Goal: Information Seeking & Learning: Find specific page/section

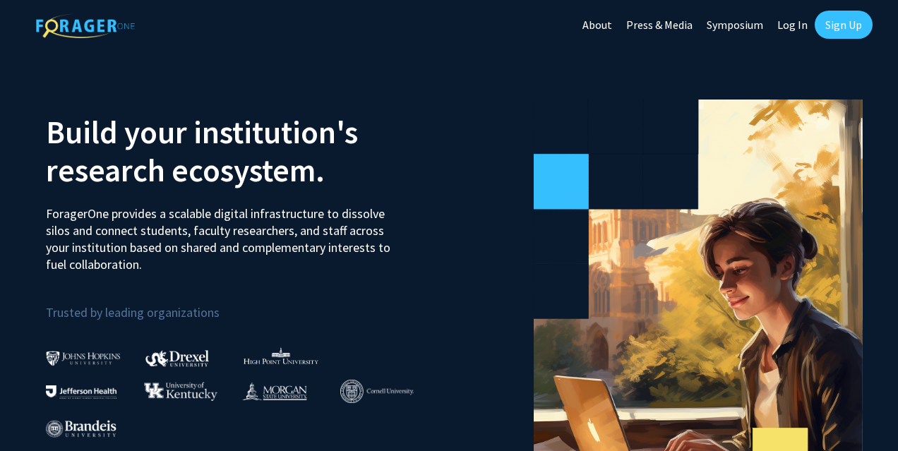
click at [804, 22] on link "Log In" at bounding box center [793, 24] width 44 height 49
select select
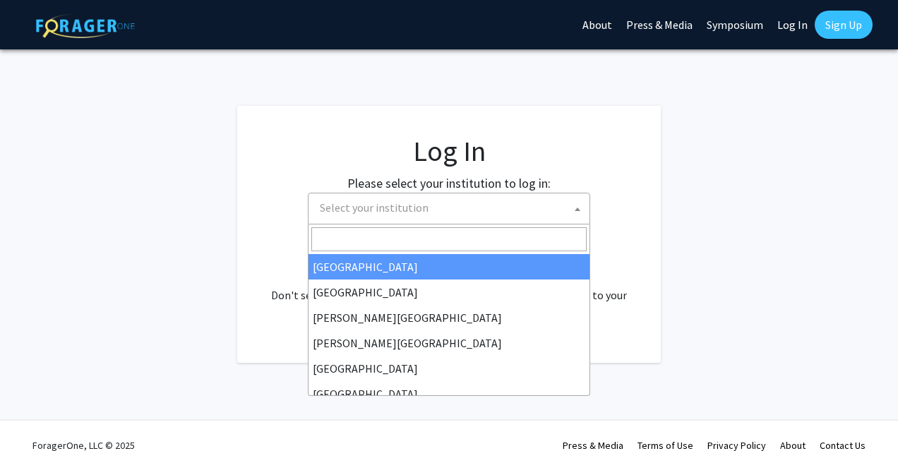
click at [429, 194] on span "Select your institution" at bounding box center [451, 208] width 275 height 29
click at [435, 237] on input "Search" at bounding box center [448, 239] width 275 height 24
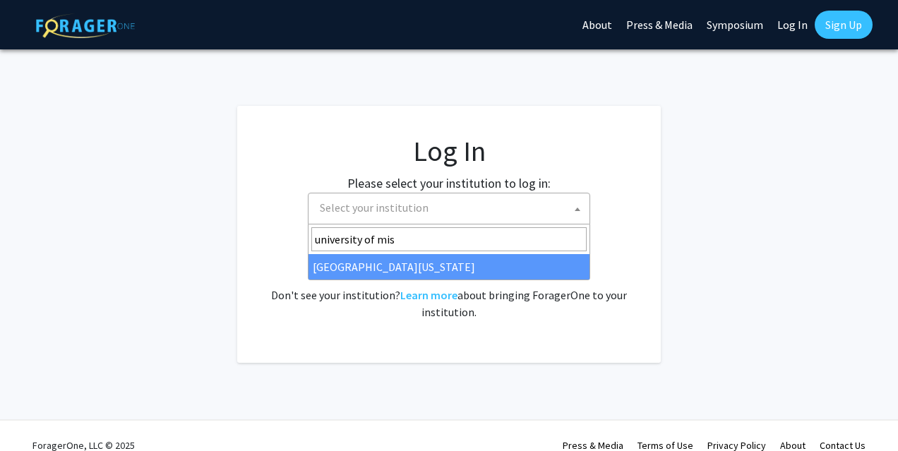
type input "university of mis"
select select "33"
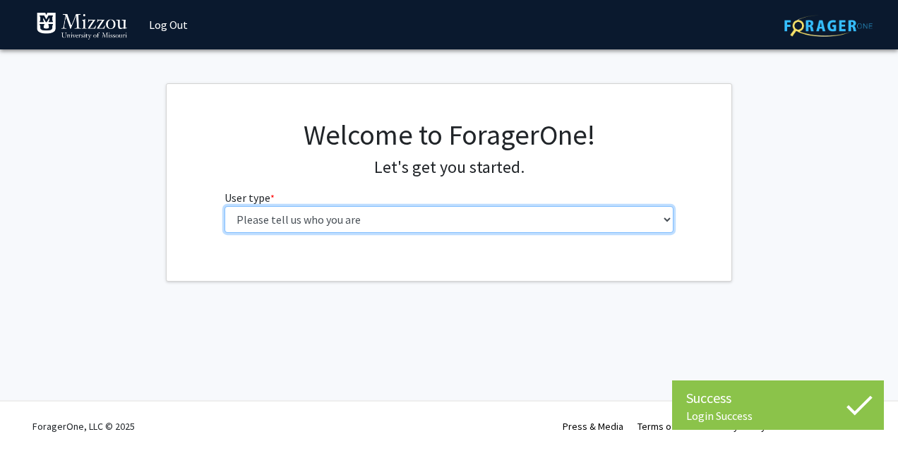
select select "3: doc"
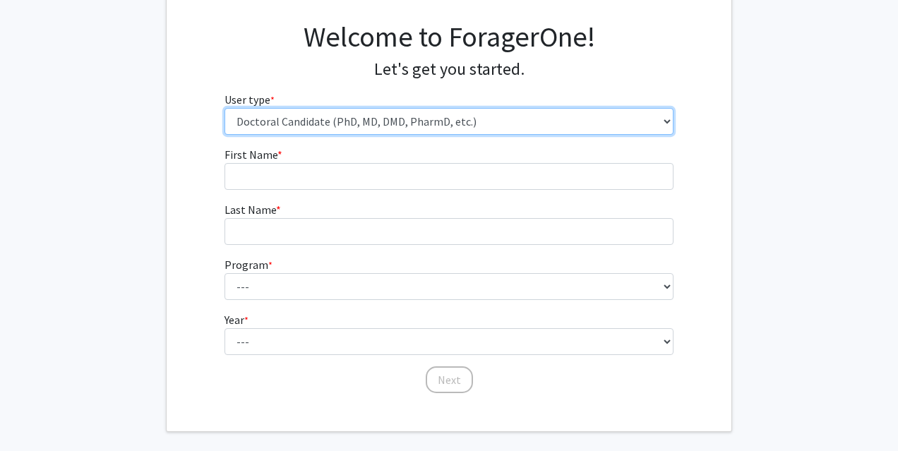
scroll to position [98, 0]
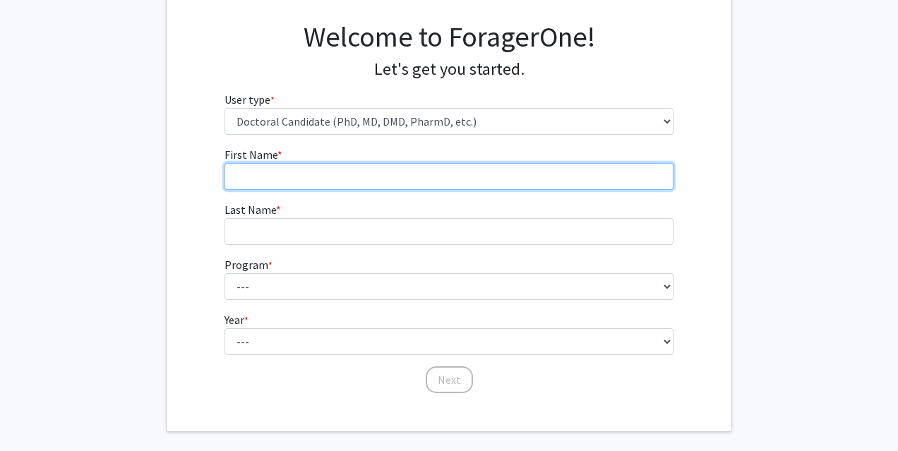
click at [591, 174] on input "First Name * required" at bounding box center [450, 176] width 450 height 27
type input "Liberty"
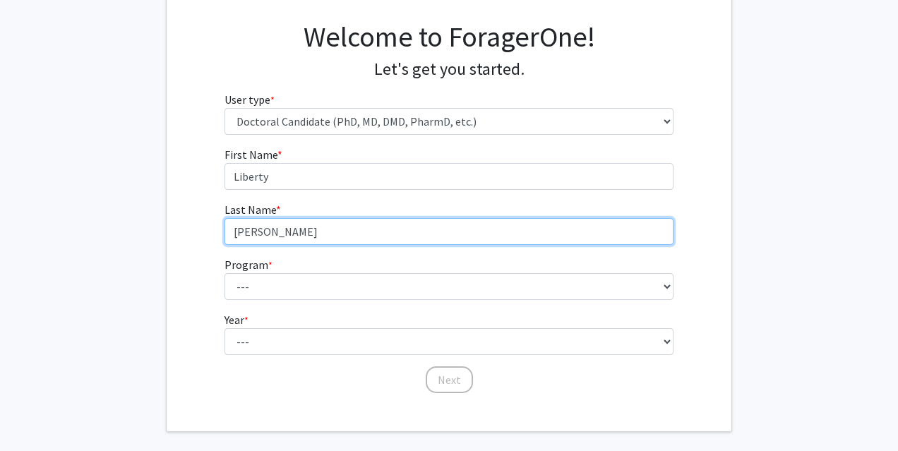
type input "[PERSON_NAME]"
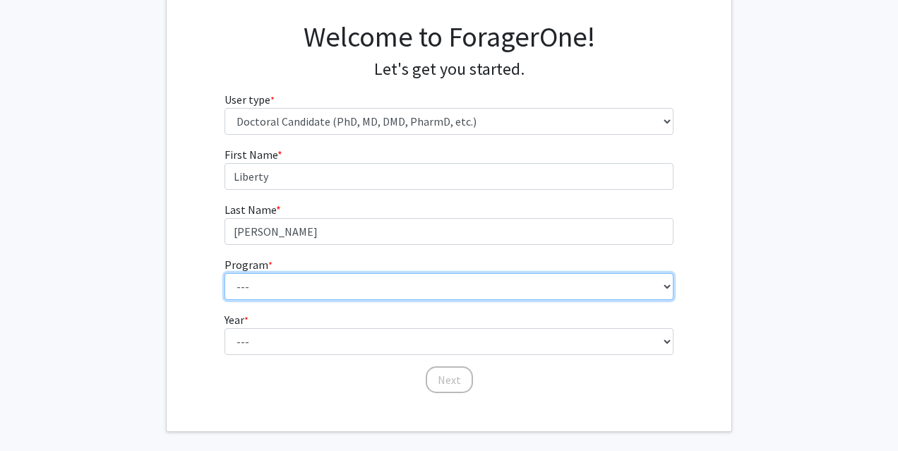
select select "41: 983"
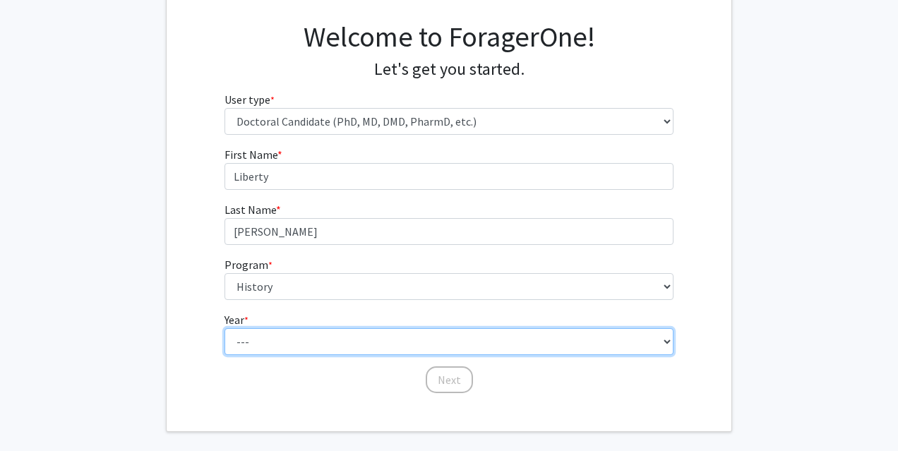
select select "1: first_year"
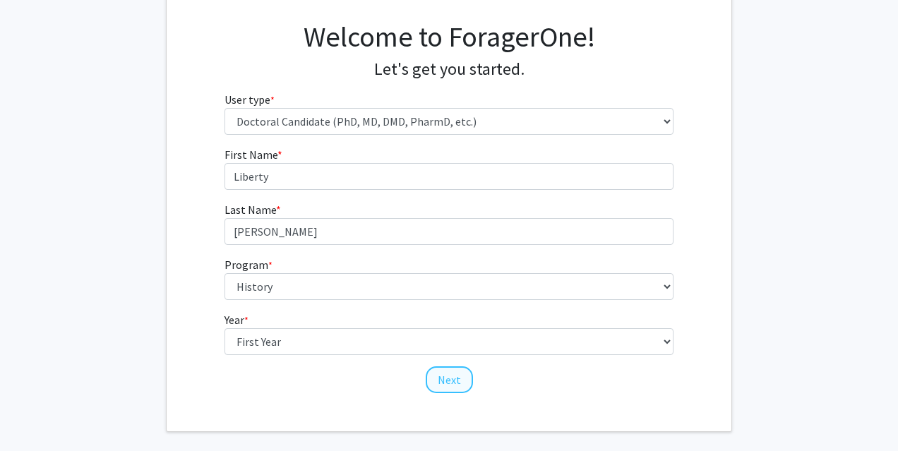
click at [453, 370] on button "Next" at bounding box center [449, 380] width 47 height 27
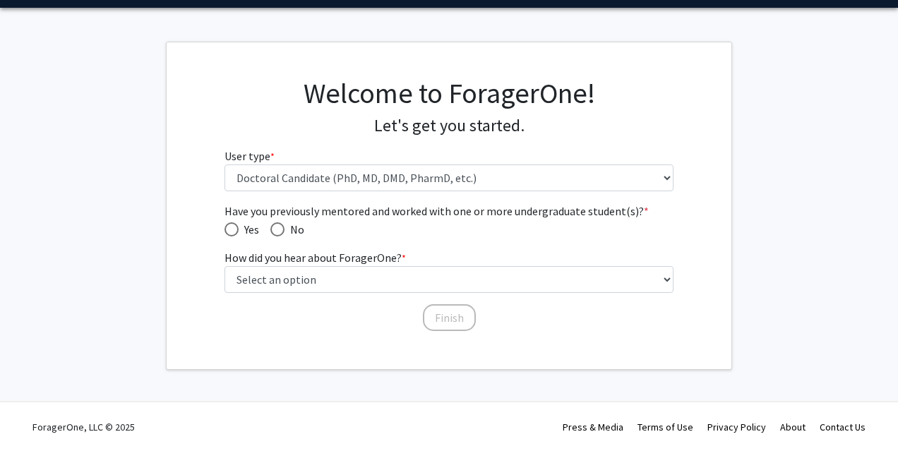
click at [282, 227] on span "Have you previously mentored and worked with one or more undergraduate student(…" at bounding box center [278, 229] width 14 height 14
click at [282, 227] on input "No" at bounding box center [278, 229] width 14 height 14
radio input "true"
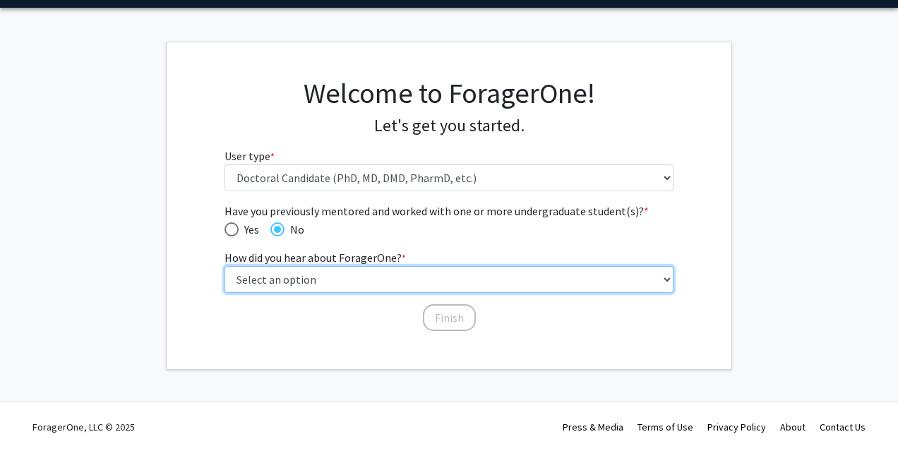
select select "4: university_email"
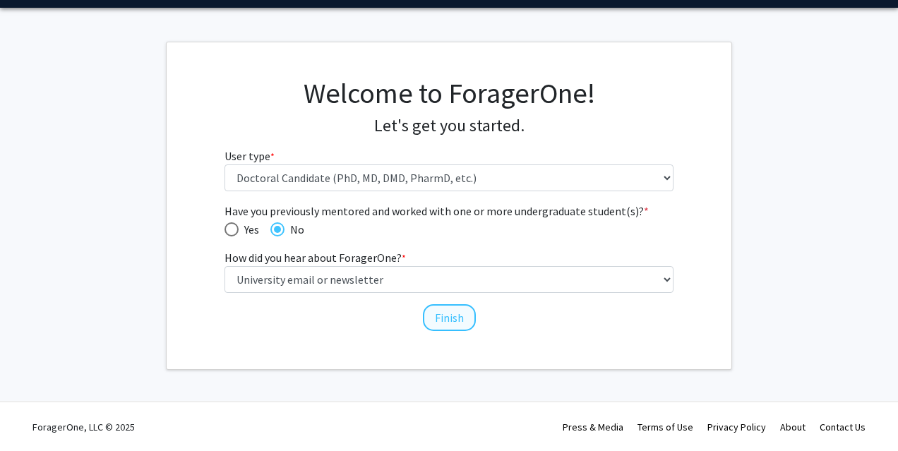
click at [462, 316] on button "Finish" at bounding box center [449, 317] width 53 height 27
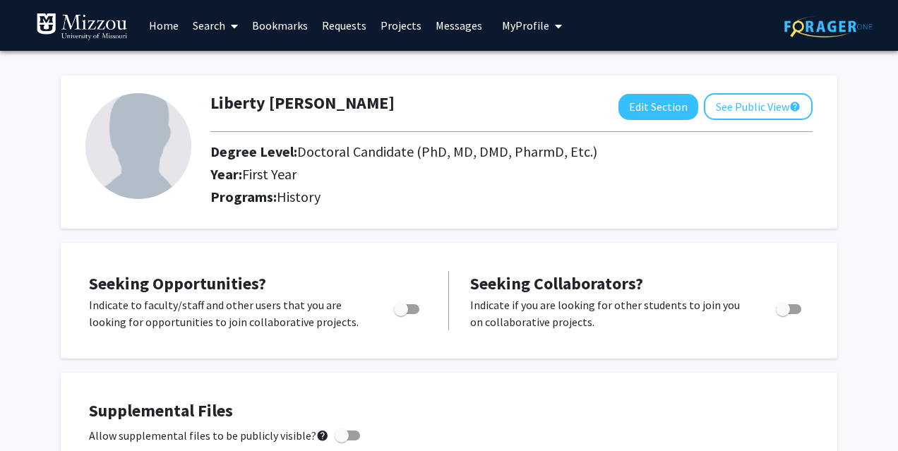
click at [233, 30] on icon at bounding box center [234, 25] width 7 height 11
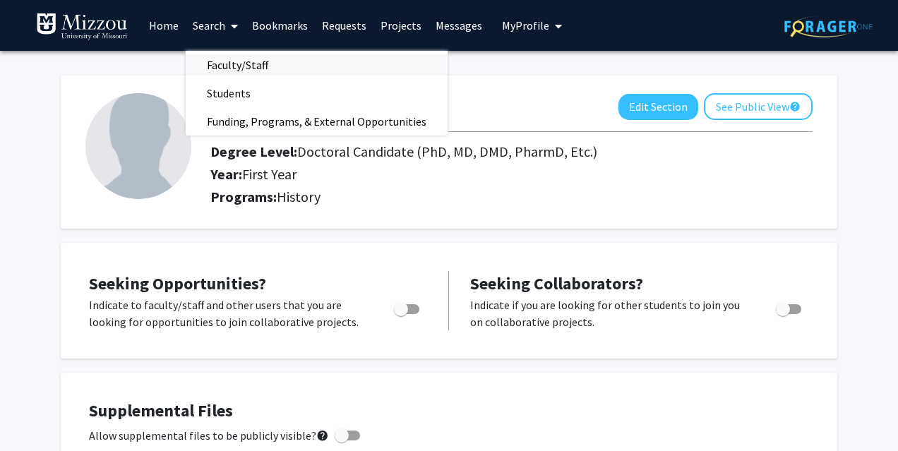
click at [250, 73] on span "Faculty/Staff" at bounding box center [238, 65] width 104 height 28
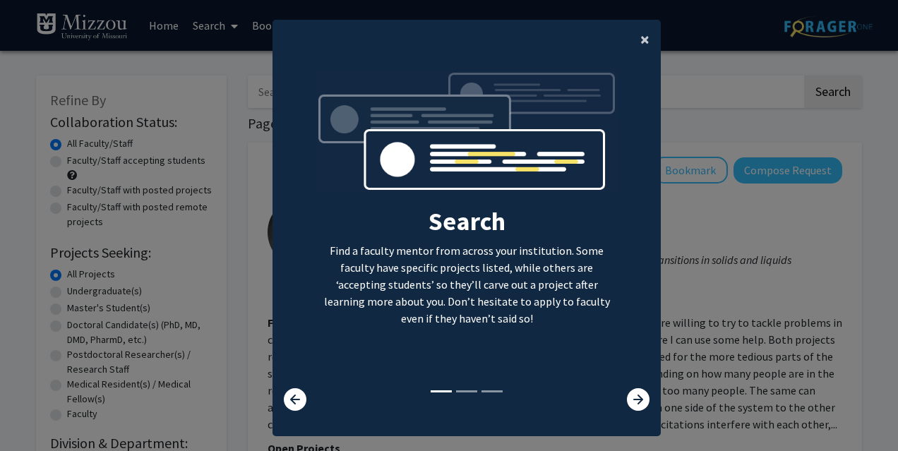
click at [641, 32] on span "×" at bounding box center [645, 39] width 9 height 22
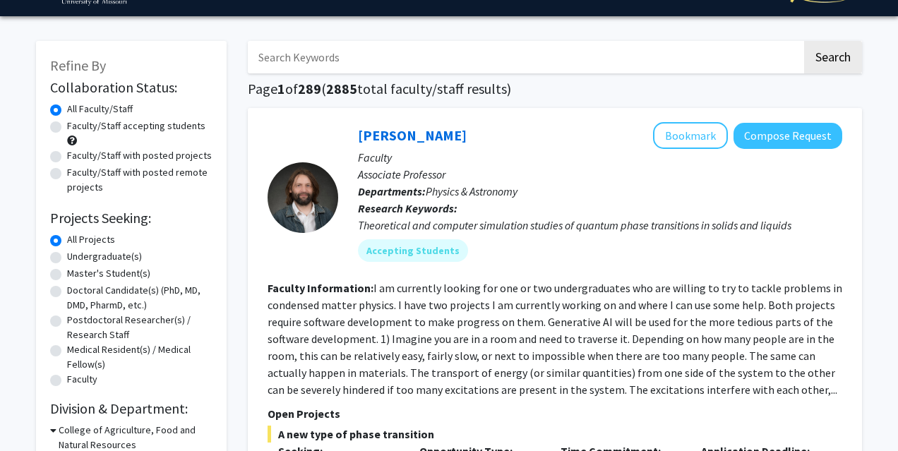
scroll to position [48, 0]
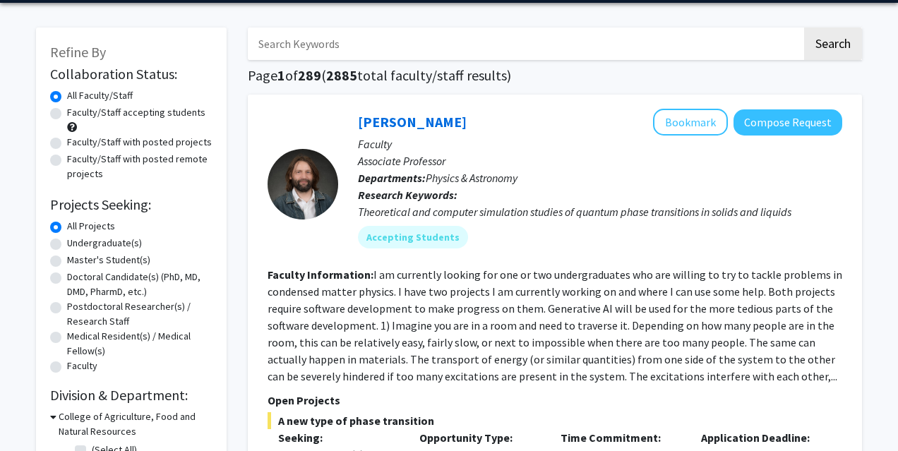
click at [100, 280] on label "Doctoral Candidate(s) (PhD, MD, DMD, PharmD, etc.)" at bounding box center [139, 285] width 145 height 30
click at [76, 279] on input "Doctoral Candidate(s) (PhD, MD, DMD, PharmD, etc.)" at bounding box center [71, 274] width 9 height 9
radio input "true"
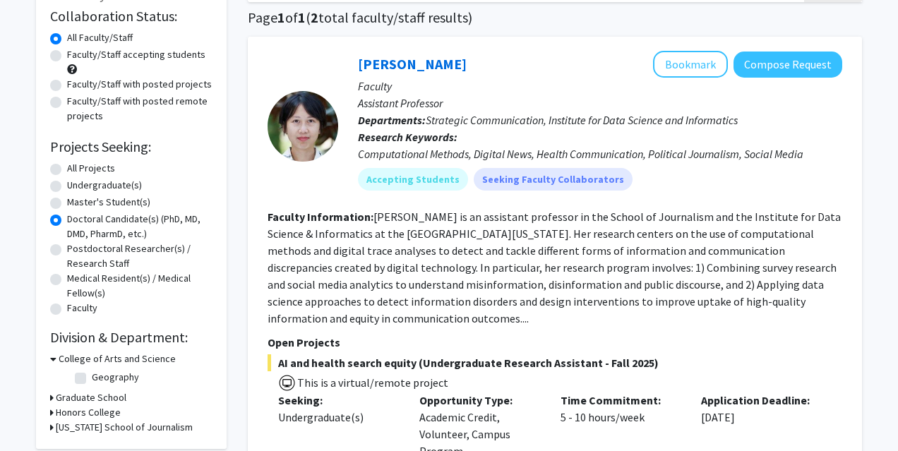
scroll to position [102, 0]
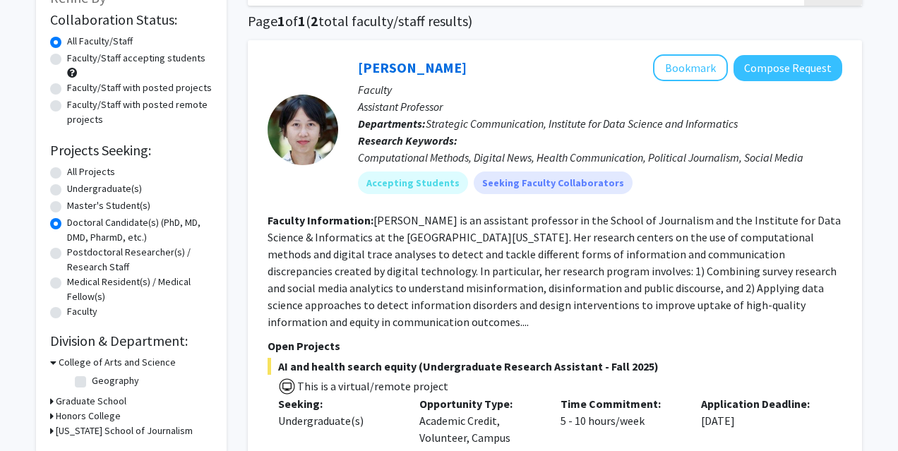
click at [67, 210] on label "Master's Student(s)" at bounding box center [108, 205] width 83 height 15
click at [67, 208] on input "Master's Student(s)" at bounding box center [71, 202] width 9 height 9
radio input "true"
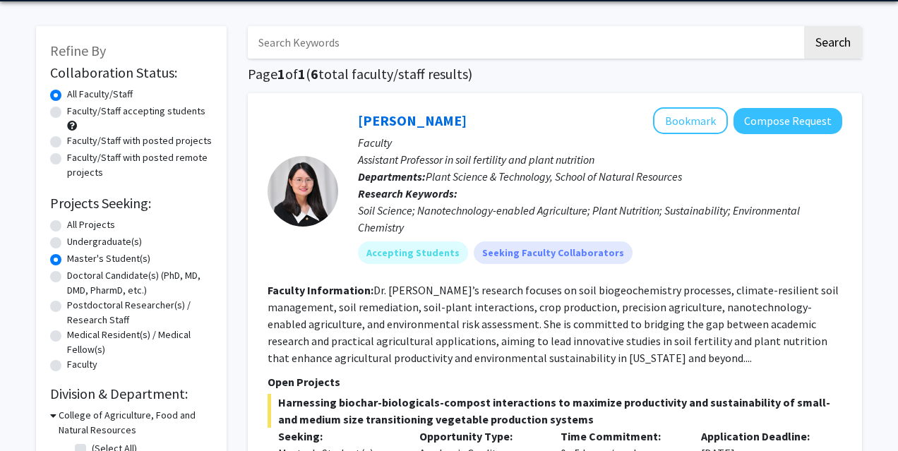
scroll to position [46, 0]
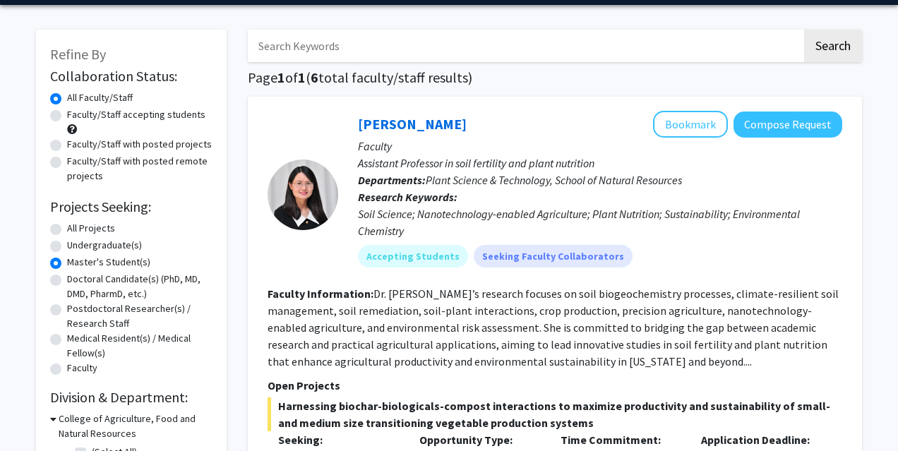
click at [102, 245] on label "Undergraduate(s)" at bounding box center [104, 245] width 75 height 15
click at [76, 245] on input "Undergraduate(s)" at bounding box center [71, 242] width 9 height 9
radio input "true"
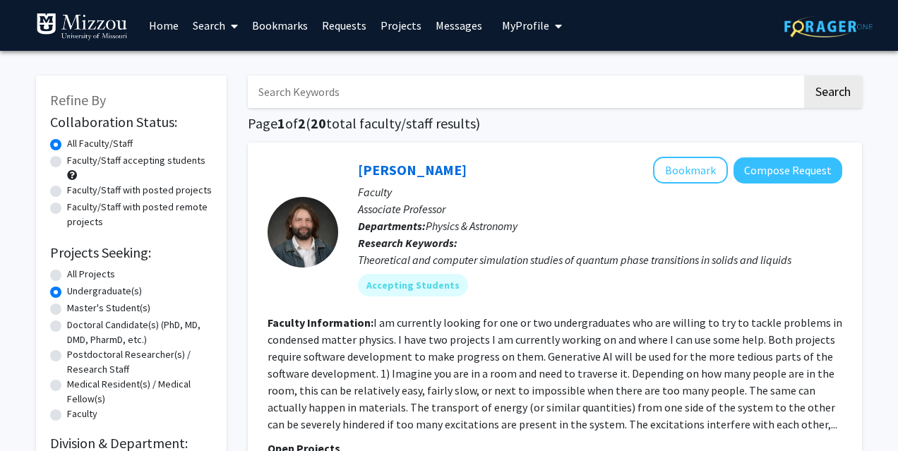
click at [83, 415] on label "Faculty" at bounding box center [82, 414] width 30 height 15
click at [76, 415] on input "Faculty" at bounding box center [71, 411] width 9 height 9
radio input "true"
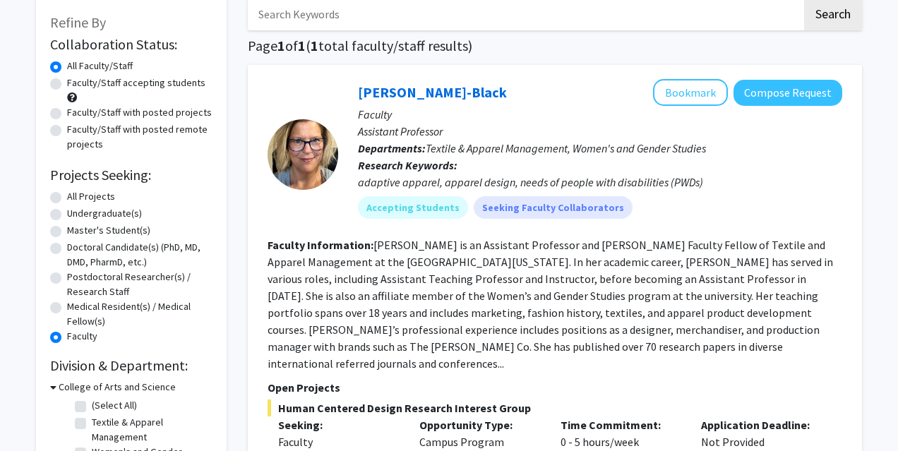
scroll to position [78, 0]
click at [136, 289] on label "Postdoctoral Researcher(s) / Research Staff" at bounding box center [139, 285] width 145 height 30
click at [76, 279] on input "Postdoctoral Researcher(s) / Research Staff" at bounding box center [71, 274] width 9 height 9
radio input "true"
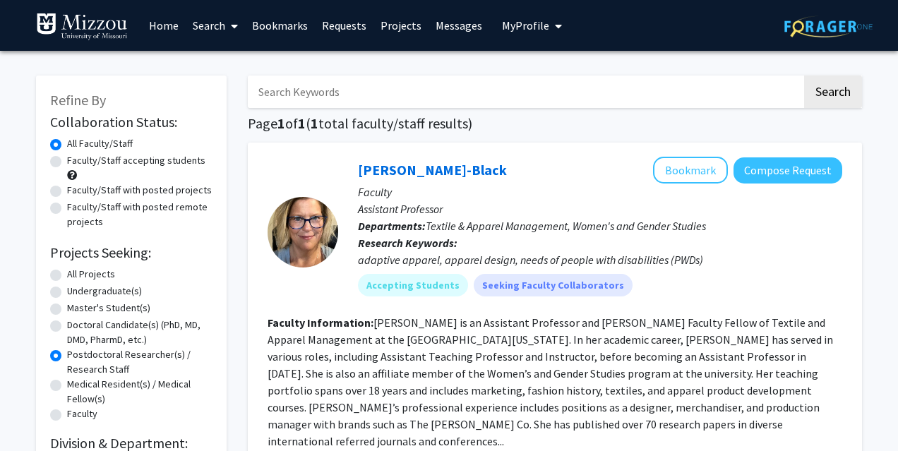
click at [117, 294] on label "Undergraduate(s)" at bounding box center [104, 291] width 75 height 15
click at [76, 293] on input "Undergraduate(s)" at bounding box center [71, 288] width 9 height 9
radio input "true"
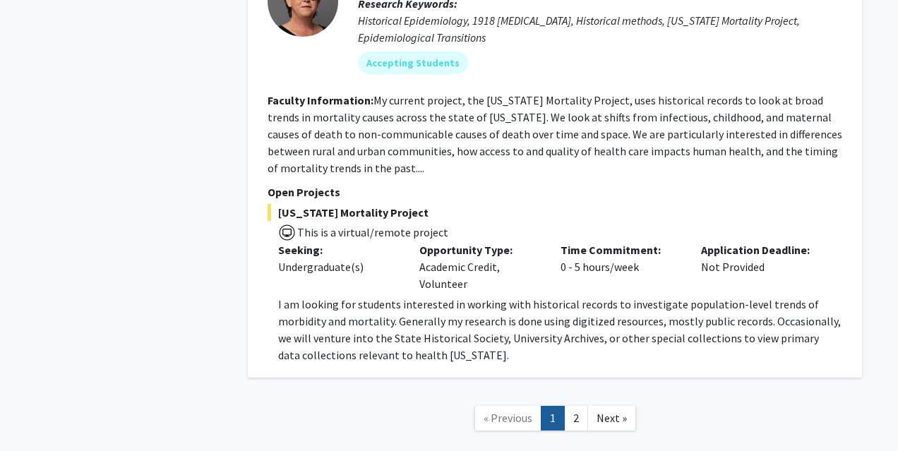
scroll to position [6755, 0]
click at [582, 407] on link "2" at bounding box center [576, 419] width 24 height 25
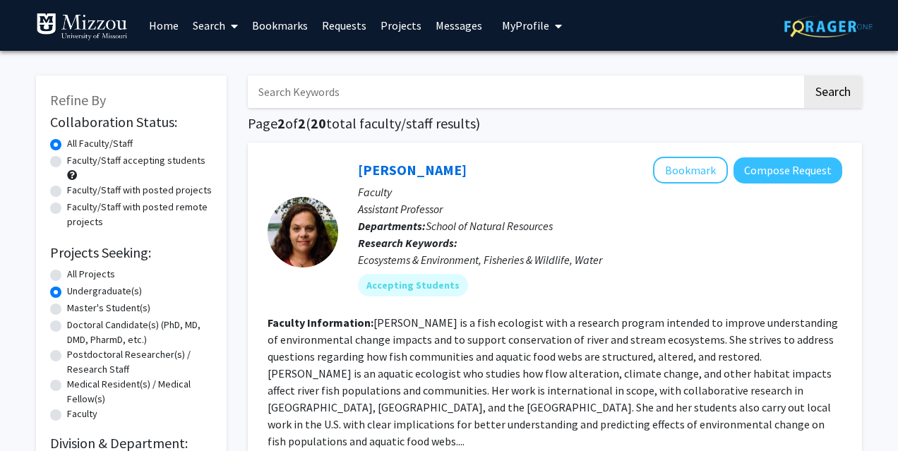
click at [795, 307] on div "[PERSON_NAME] Bookmark Compose Request Faculty Assistant Professor Departments:…" at bounding box center [590, 232] width 504 height 150
